Goal: Navigation & Orientation: Find specific page/section

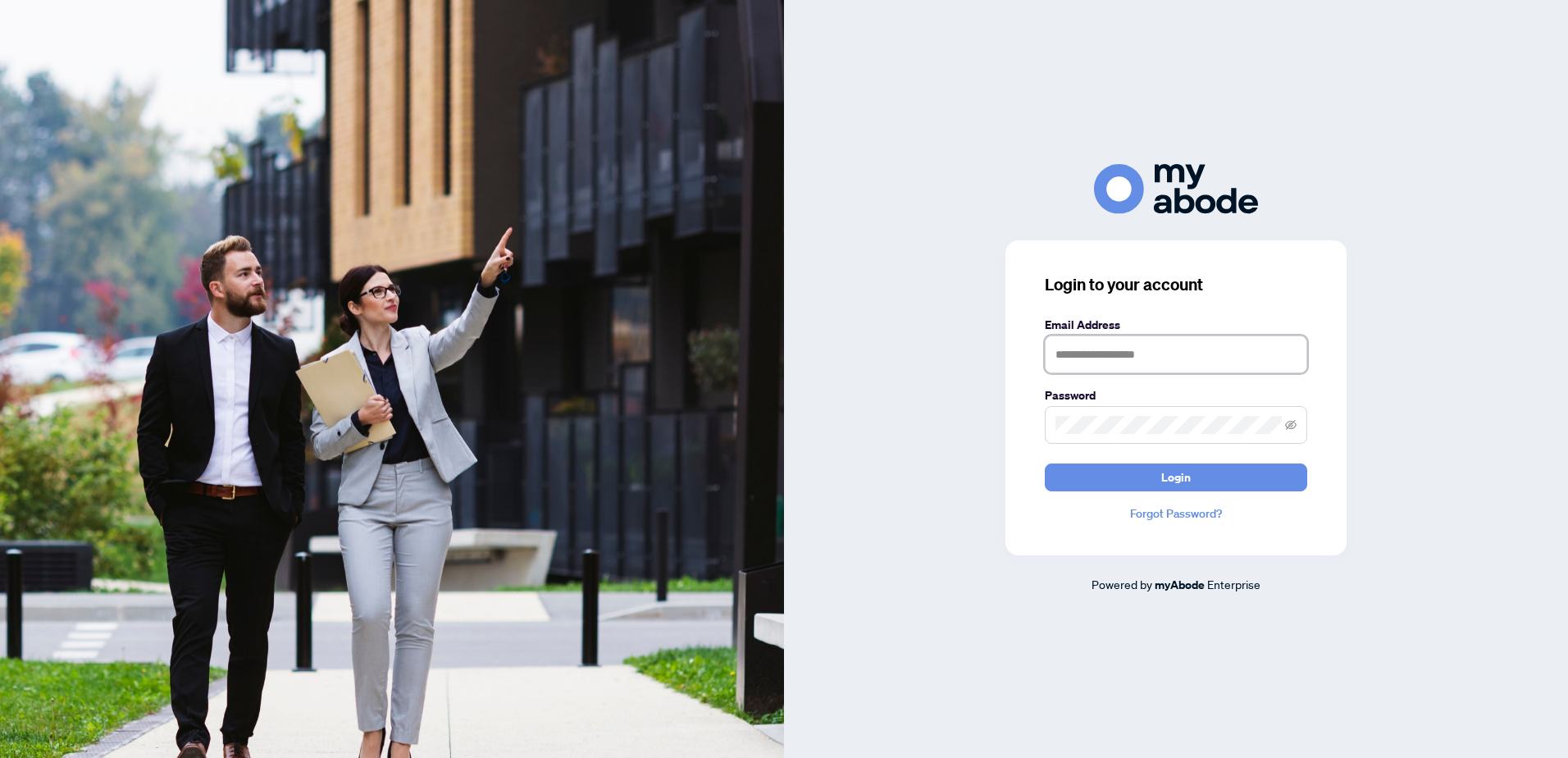
click at [1106, 359] on input "text" at bounding box center [1176, 355] width 262 height 38
type input "**********"
click at [1045, 463] on button "Login" at bounding box center [1176, 477] width 262 height 28
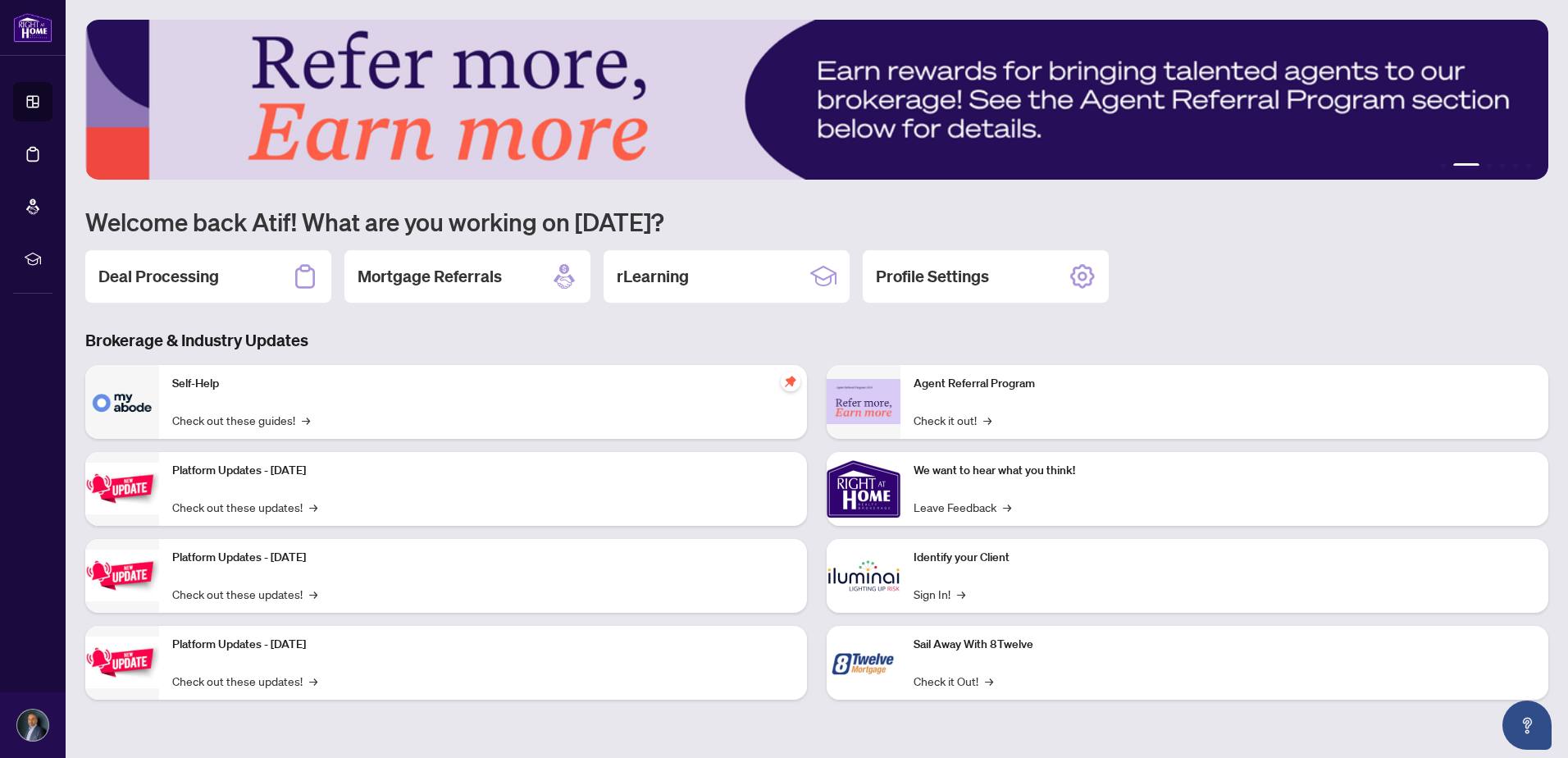
click at [223, 397] on div "Self-Help Check out these guides! →" at bounding box center [483, 402] width 648 height 74
click at [218, 422] on link "Check out these guides! →" at bounding box center [241, 420] width 138 height 18
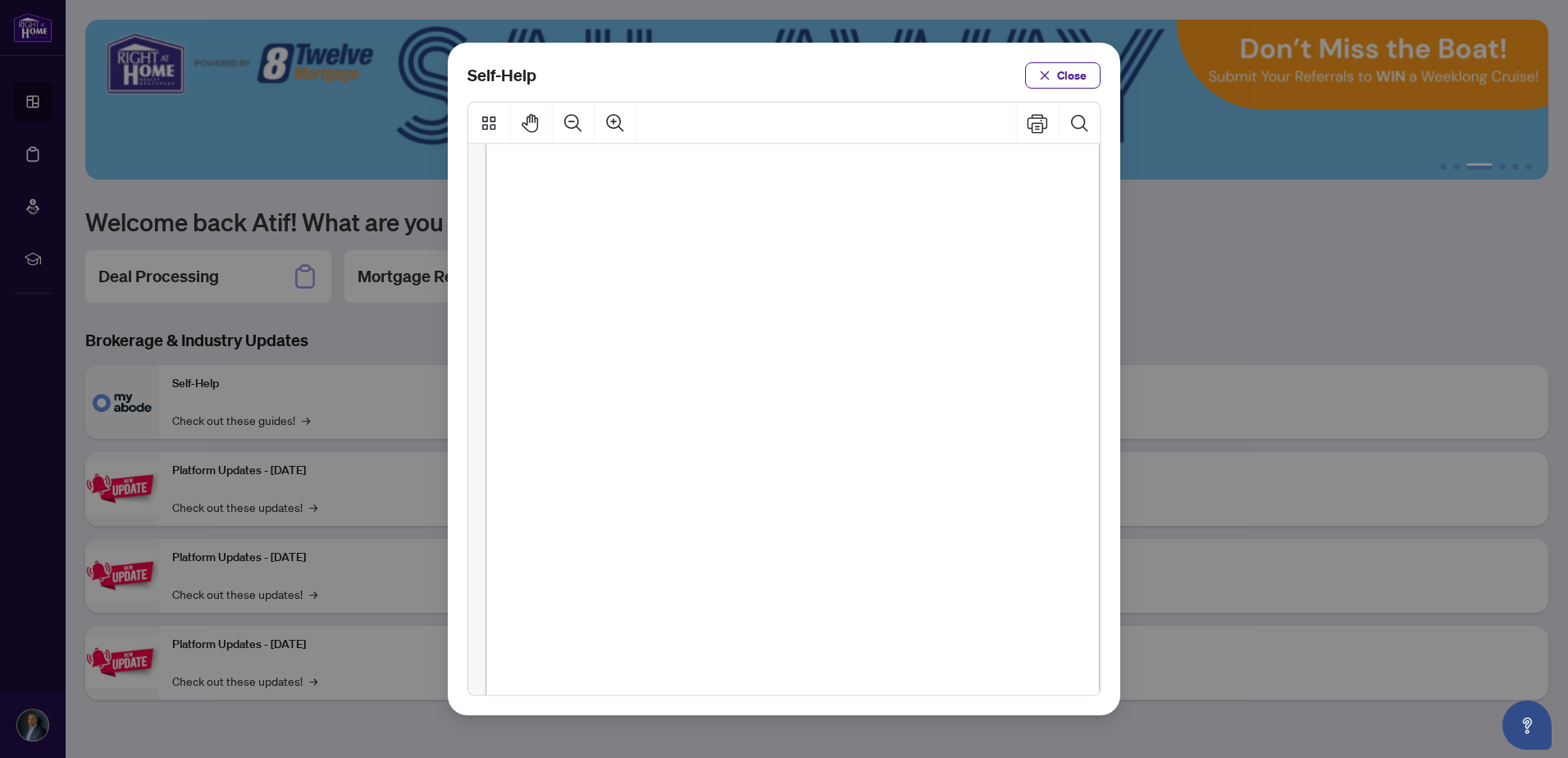
scroll to position [246, 0]
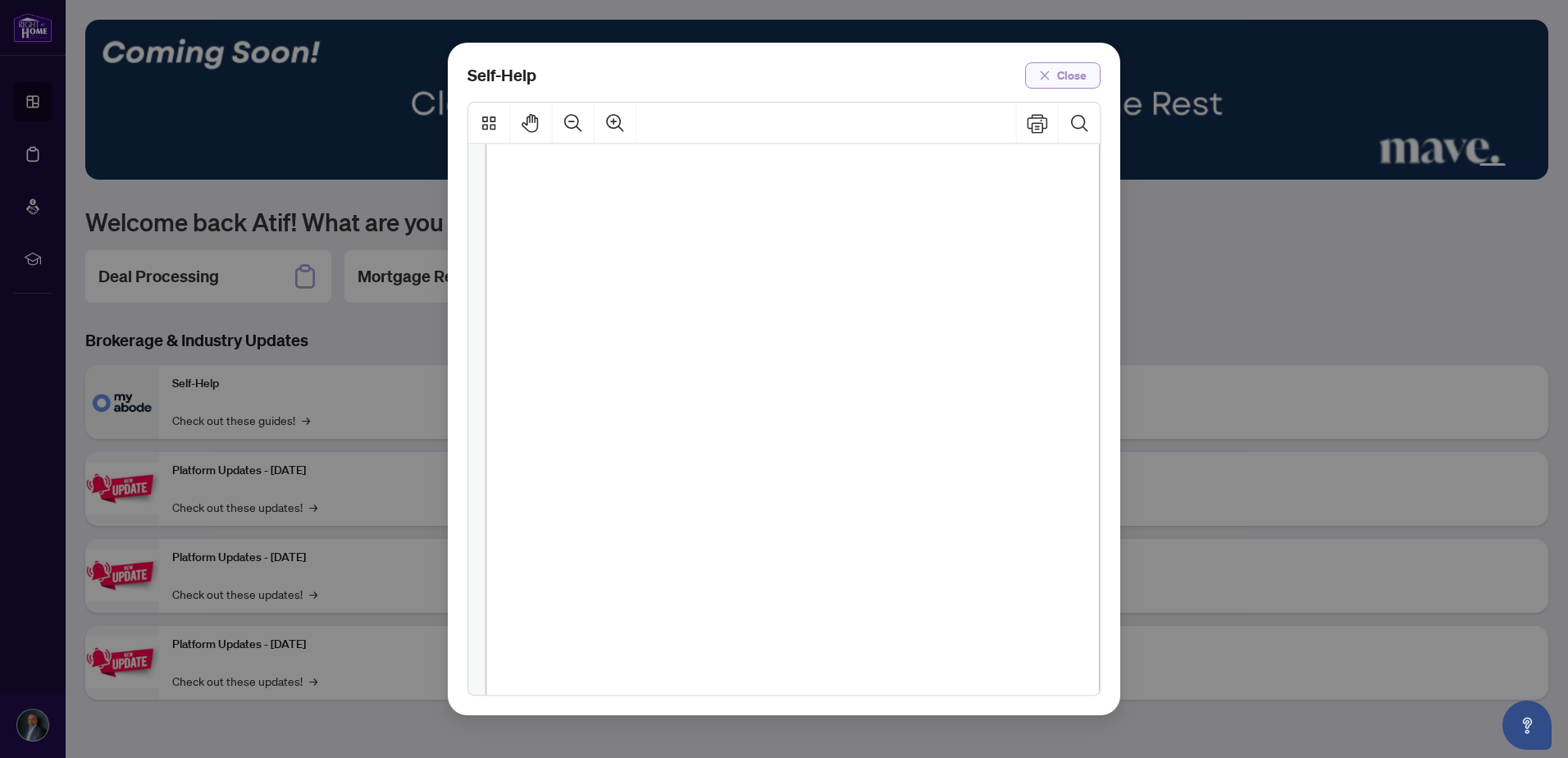
click at [1076, 77] on span "Close" at bounding box center [1072, 75] width 29 height 27
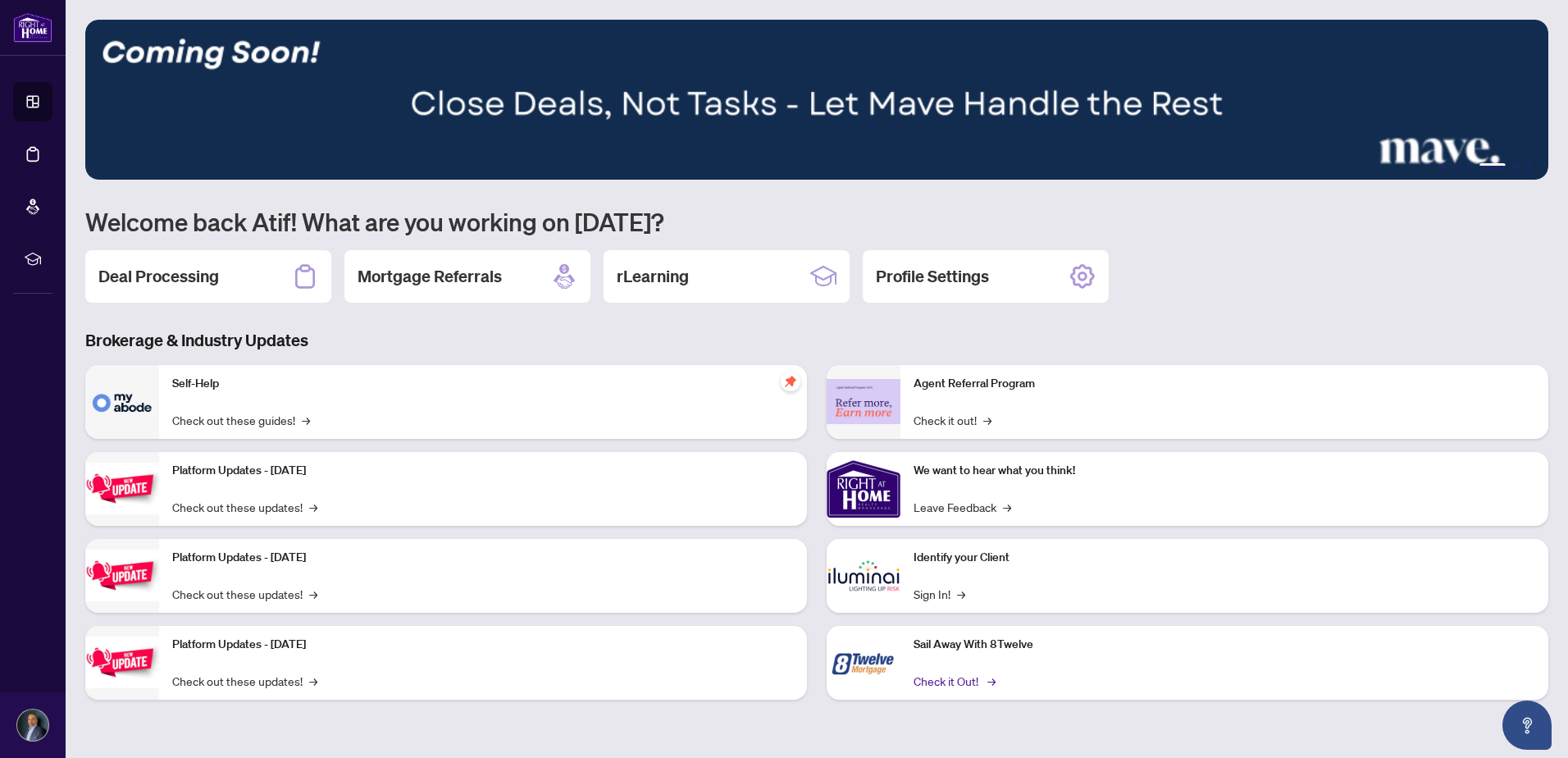
click at [936, 686] on link "Check it Out! →" at bounding box center [953, 680] width 80 height 18
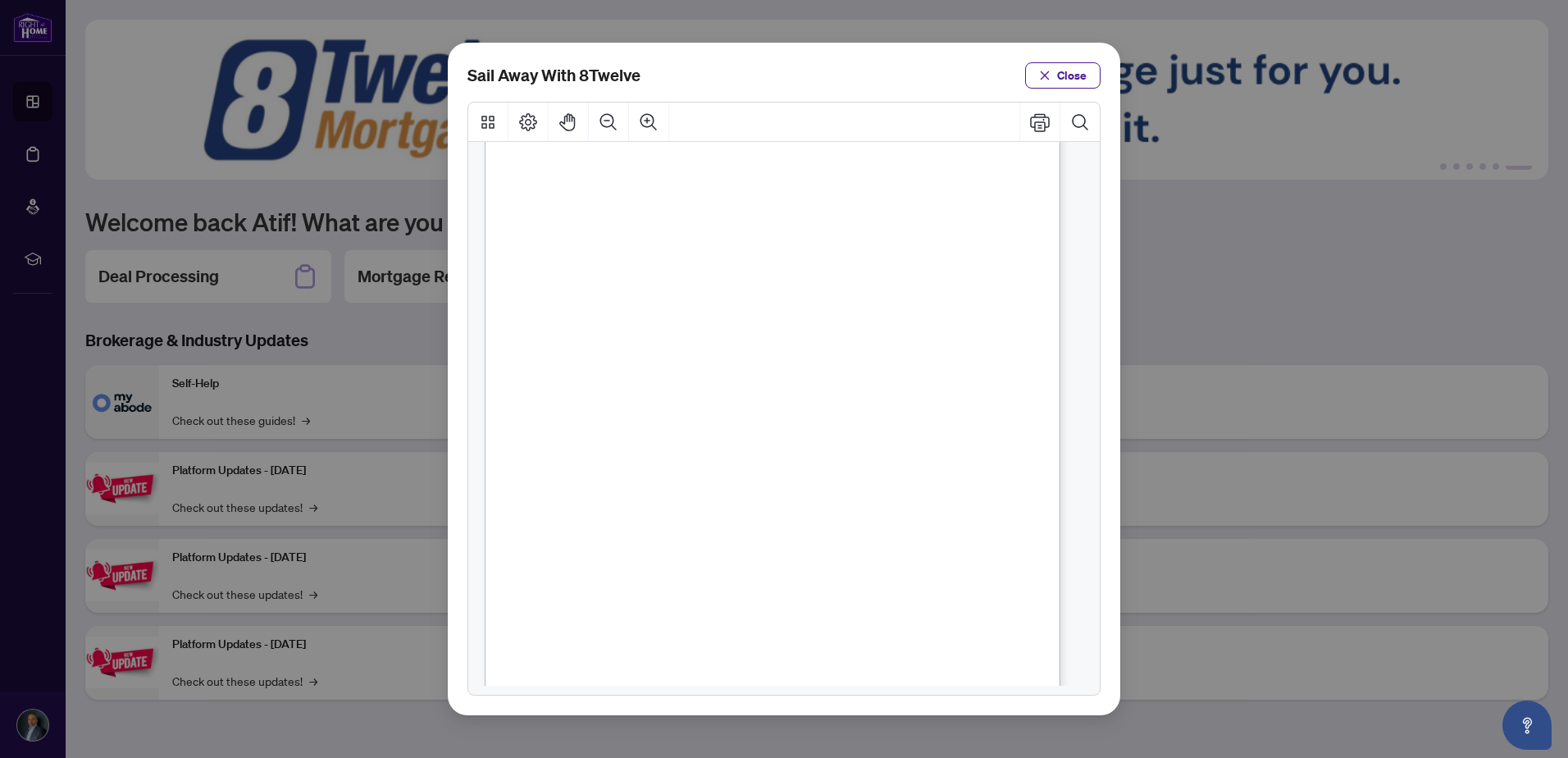
scroll to position [69, 0]
click at [1085, 68] on span "Close" at bounding box center [1072, 75] width 29 height 27
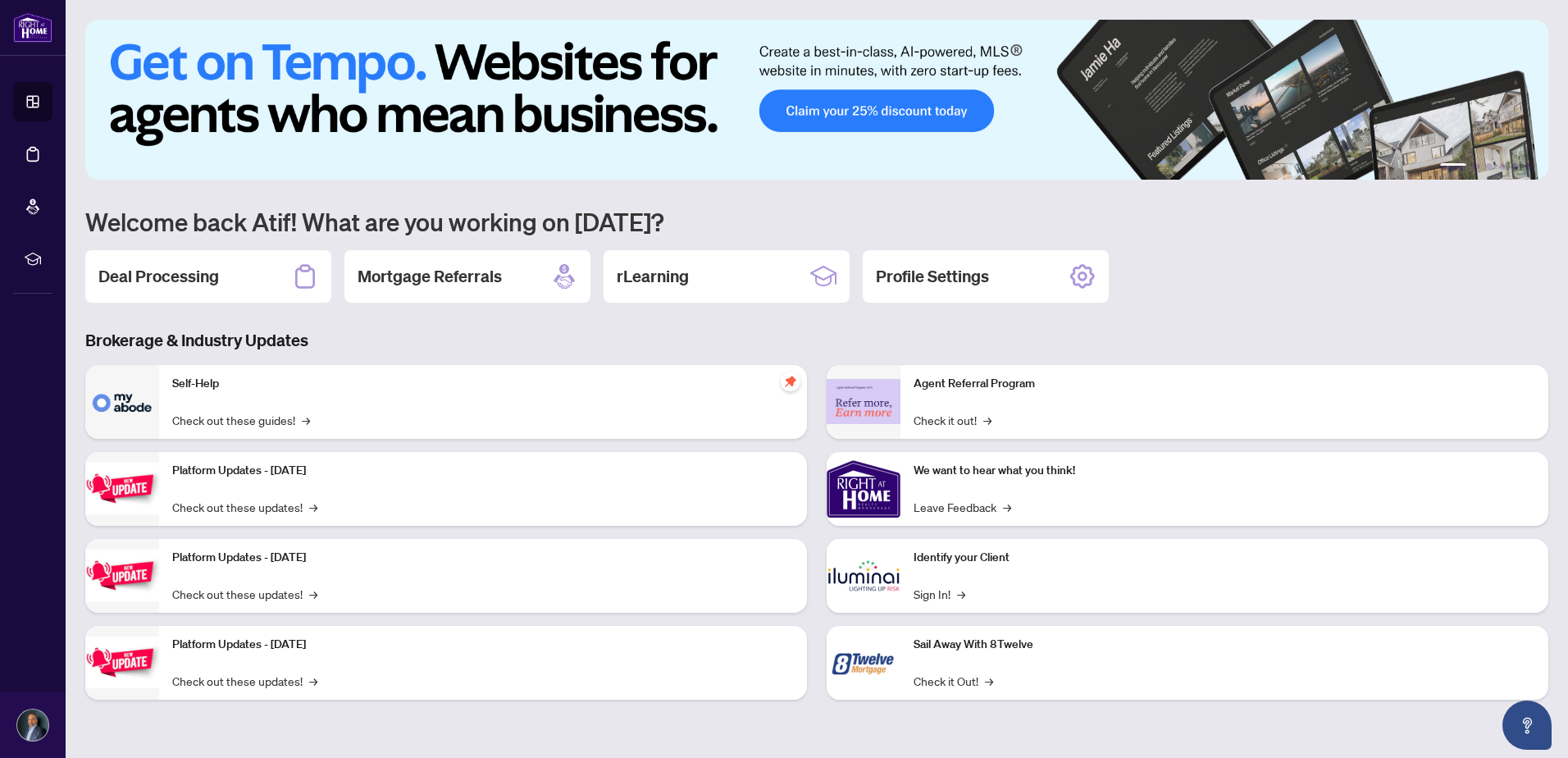
click at [981, 475] on p "We want to hear what you think!" at bounding box center [1225, 470] width 622 height 18
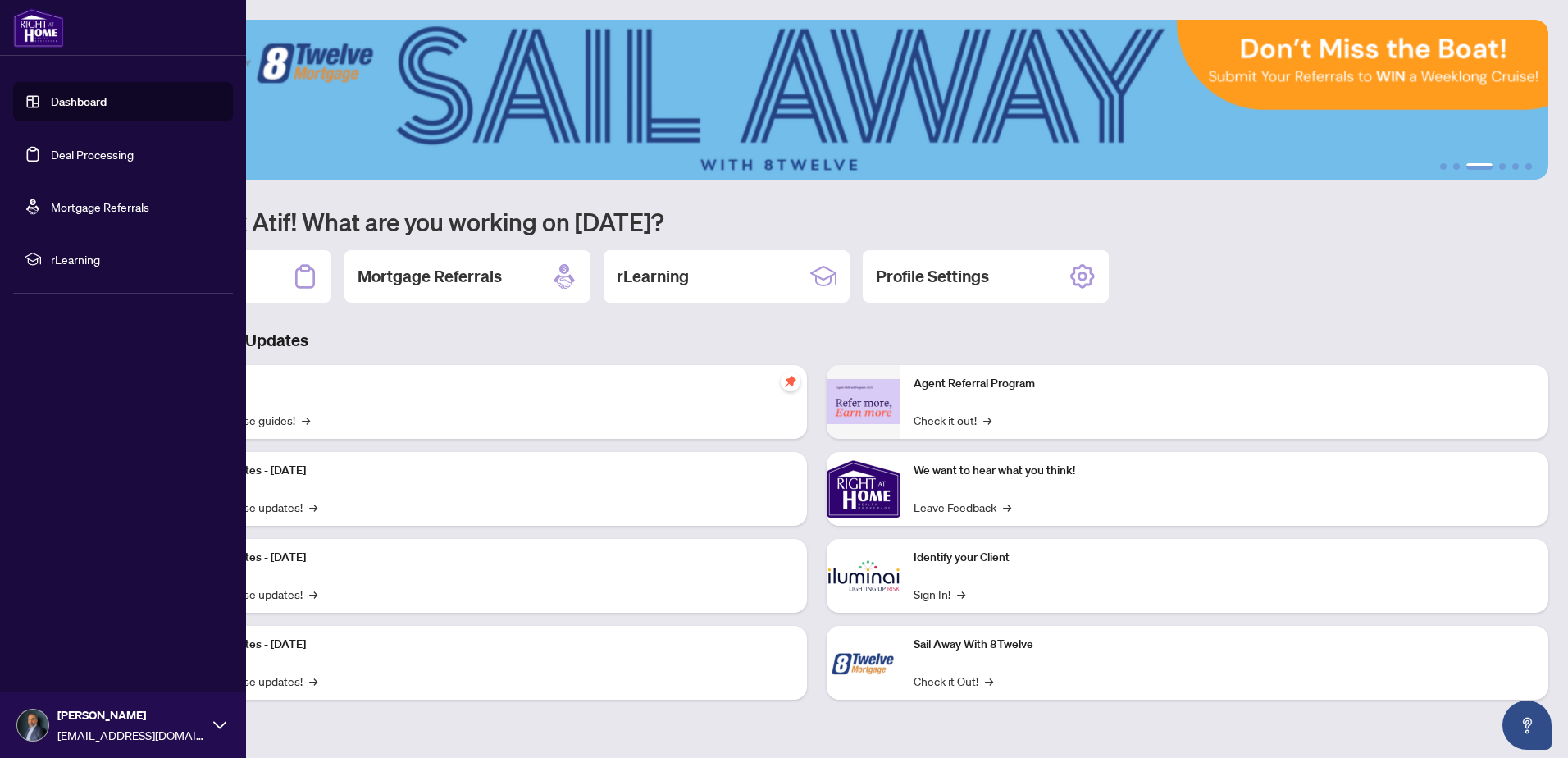
click at [82, 101] on link "Dashboard" at bounding box center [78, 101] width 56 height 15
